Goal: Task Accomplishment & Management: Use online tool/utility

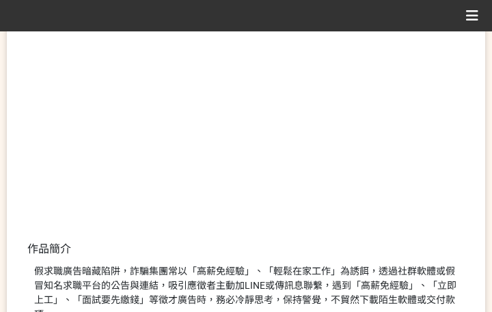
scroll to position [341, 0]
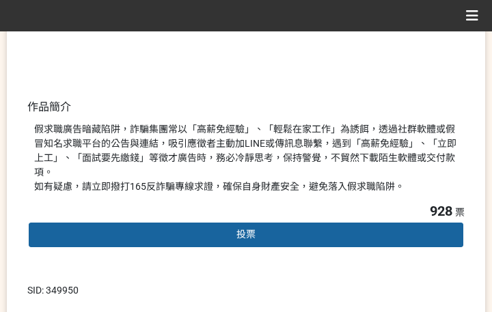
click at [287, 222] on div "投票" at bounding box center [245, 234] width 437 height 27
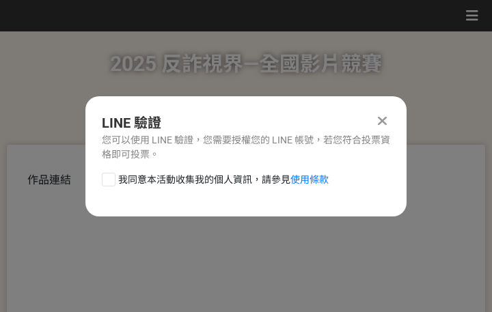
scroll to position [0, 0]
click at [255, 186] on span "我同意本活動收集我的個人資訊，請參見 使用條款" at bounding box center [223, 180] width 210 height 14
click at [111, 184] on input "我同意本活動收集我的個人資訊，請參見 使用條款" at bounding box center [106, 179] width 9 height 9
checkbox input "false"
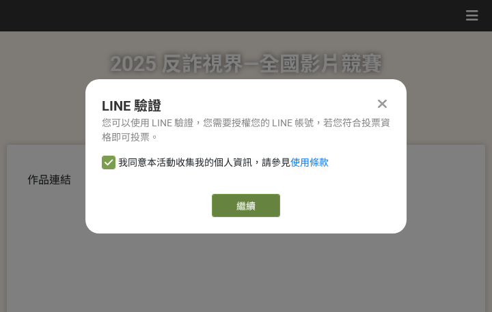
click at [268, 199] on link "繼續" at bounding box center [246, 205] width 68 height 23
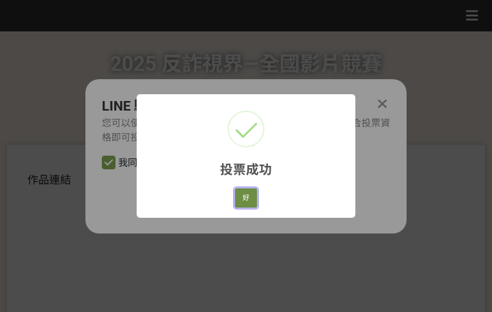
click at [242, 199] on button "好" at bounding box center [246, 197] width 22 height 19
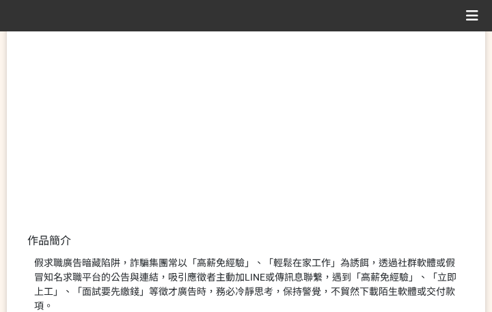
scroll to position [279, 0]
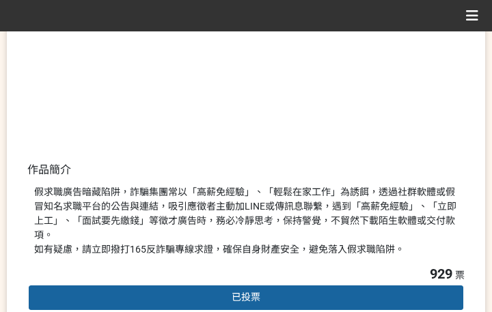
click at [289, 220] on div "假求職廣告暗藏陷阱，詐騙集團常以「高薪免經驗」、「輕鬆在家工作」為誘餌，透過社群軟體或假冒知名求職平台的公告與連結，吸引應徵者主動加LINE或傳訊息聯繫，遇到…" at bounding box center [245, 221] width 423 height 72
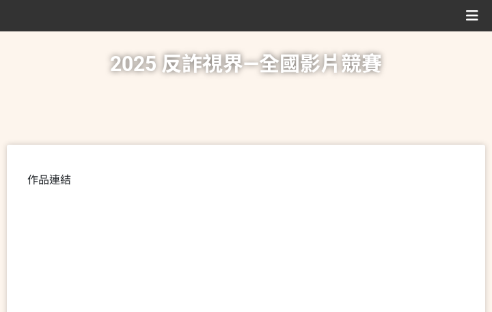
scroll to position [341, 0]
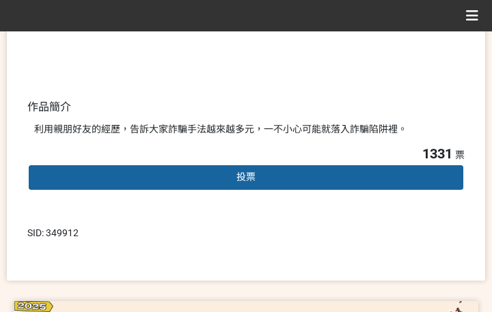
click at [214, 173] on div "投票" at bounding box center [245, 177] width 437 height 27
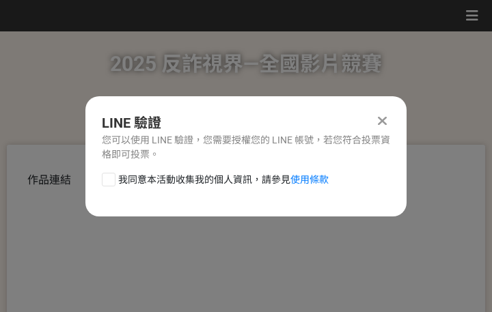
scroll to position [0, 0]
click at [195, 182] on span "我同意本活動收集我的個人資訊，請參見 使用條款" at bounding box center [223, 180] width 210 height 14
click at [111, 182] on input "我同意本活動收集我的個人資訊，請參見 使用條款" at bounding box center [106, 179] width 9 height 9
checkbox input "false"
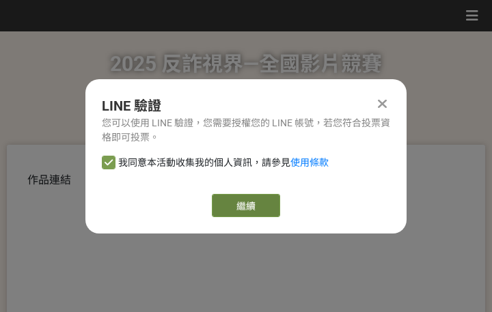
click at [239, 203] on link "繼續" at bounding box center [246, 205] width 68 height 23
click at [261, 205] on link "繼續" at bounding box center [246, 205] width 68 height 23
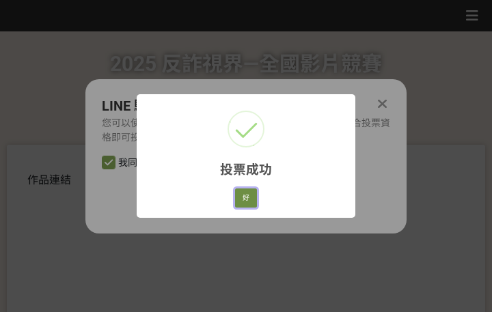
click at [252, 200] on button "好" at bounding box center [246, 197] width 22 height 19
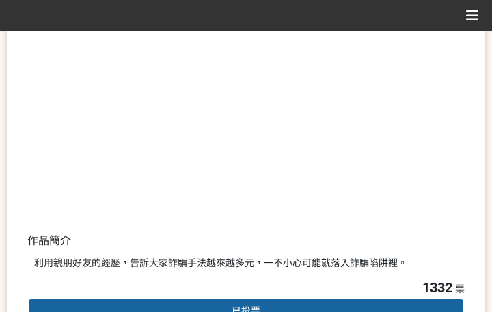
scroll to position [261, 0]
